Goal: Task Accomplishment & Management: Use online tool/utility

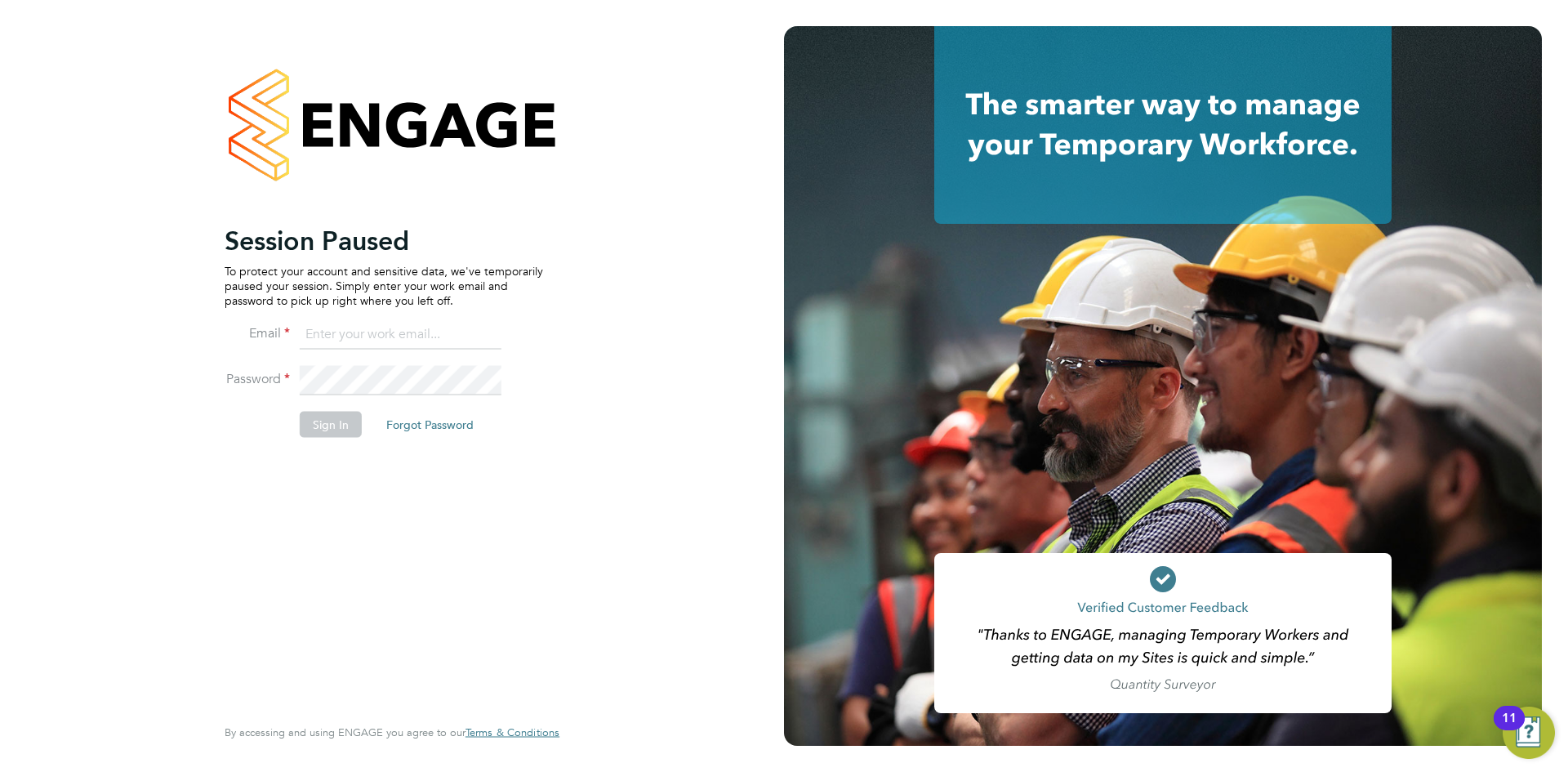
type input "c.hoey@oandb.co.uk"
click at [343, 421] on button "Sign In" at bounding box center [331, 424] width 62 height 26
